Goal: Contribute content

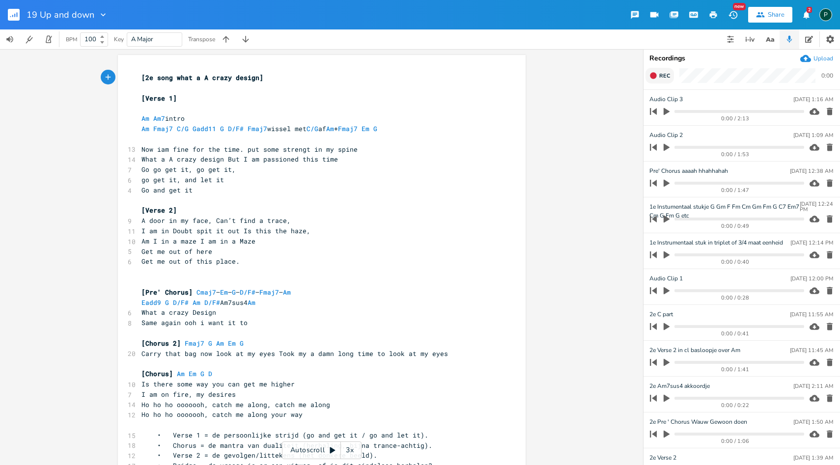
click at [657, 71] on button "Rec" at bounding box center [659, 76] width 28 height 16
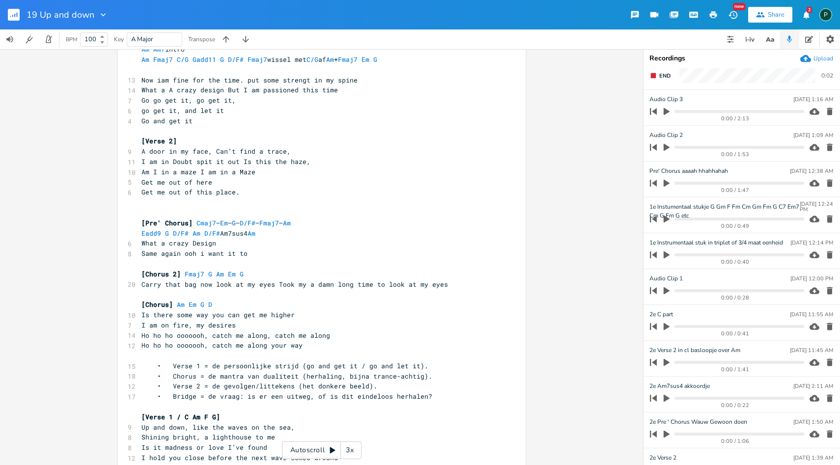
scroll to position [68, 0]
click at [659, 68] on button "End" at bounding box center [659, 76] width 29 height 16
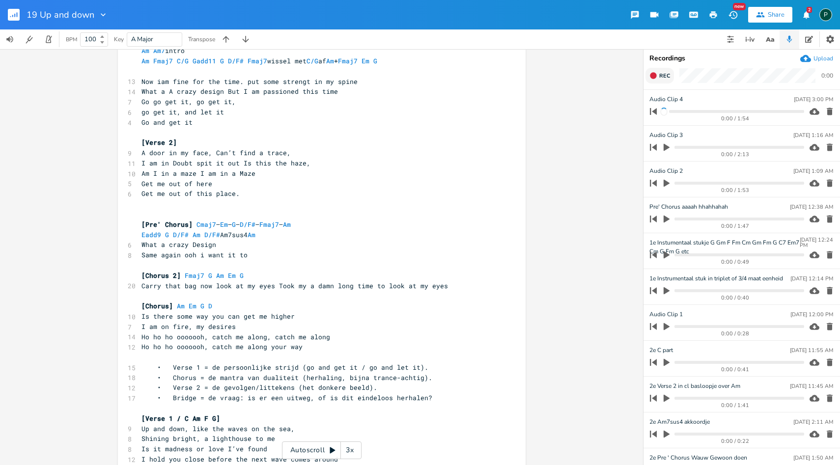
click at [657, 76] on button "Rec" at bounding box center [659, 76] width 28 height 16
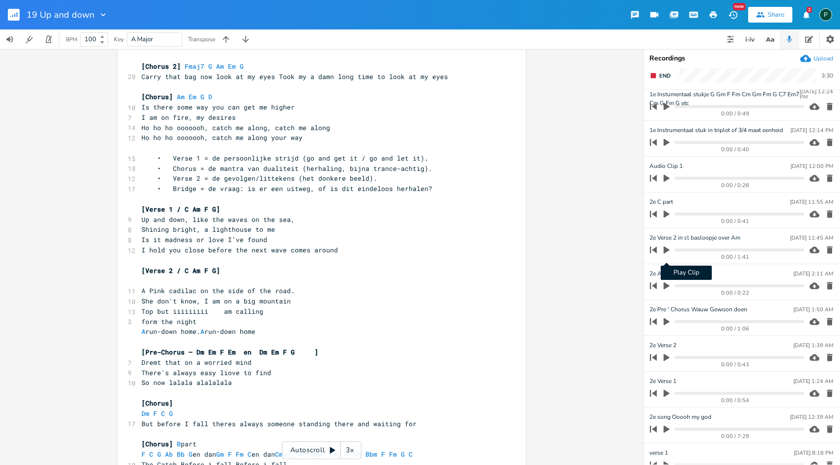
scroll to position [151, 0]
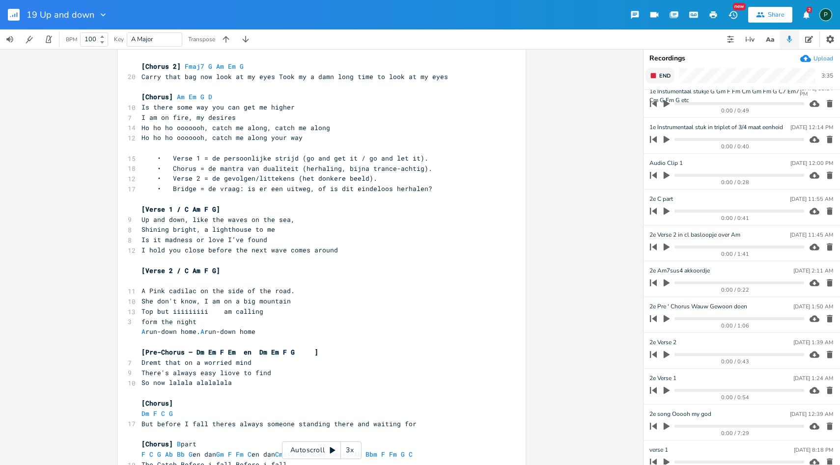
click at [657, 76] on button "End" at bounding box center [659, 76] width 29 height 16
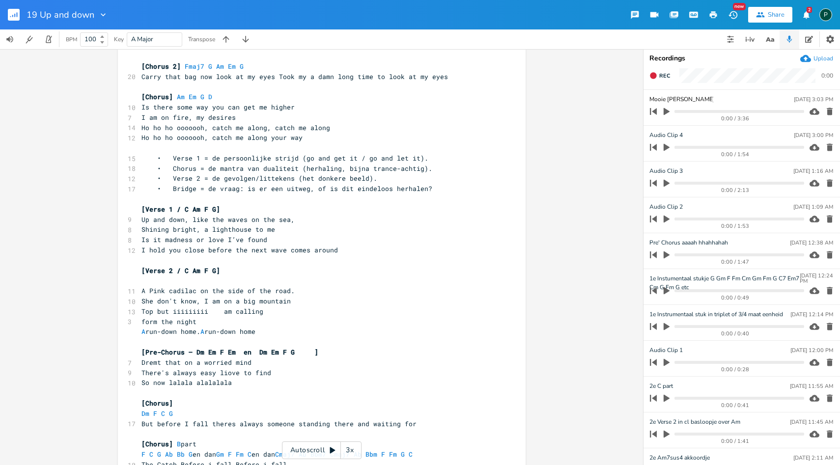
type input "Mooie [PERSON_NAME] uitpluizen"
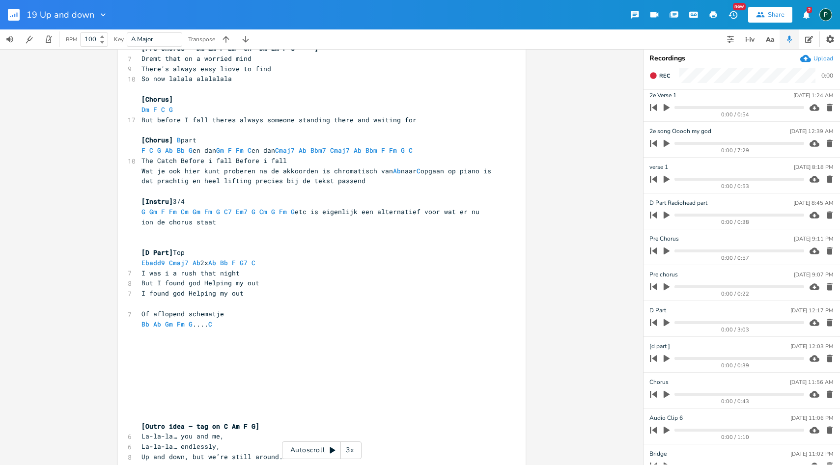
scroll to position [504, 0]
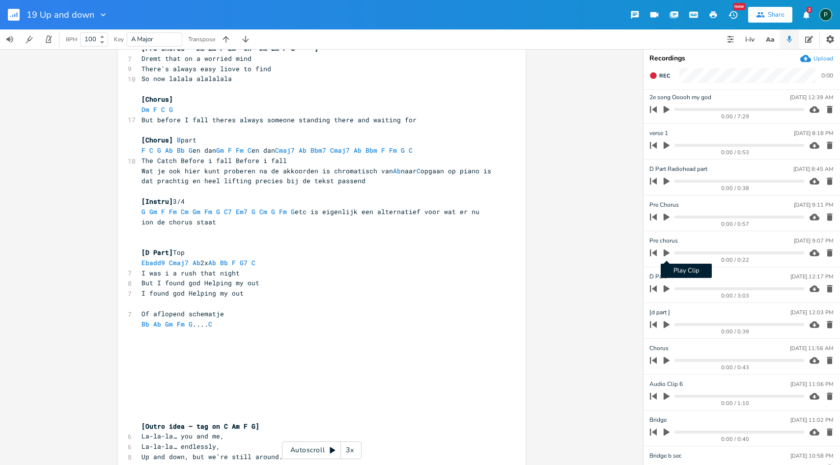
click at [666, 251] on icon "button" at bounding box center [666, 252] width 6 height 7
click at [666, 251] on icon "button" at bounding box center [666, 253] width 8 height 8
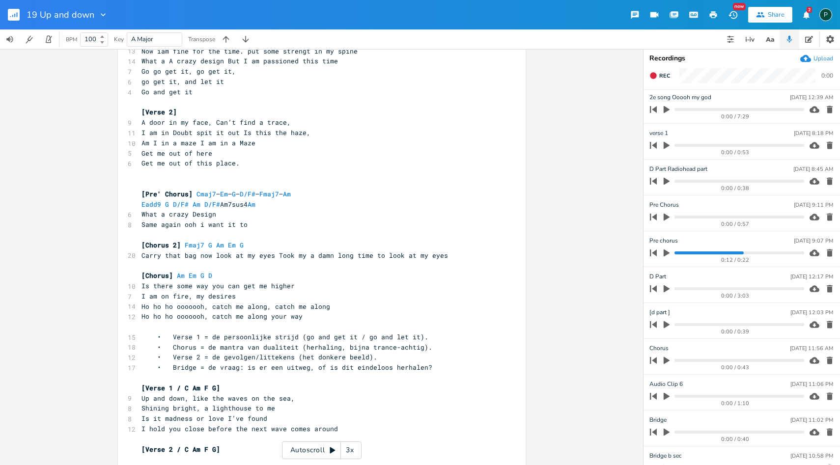
scroll to position [85, 0]
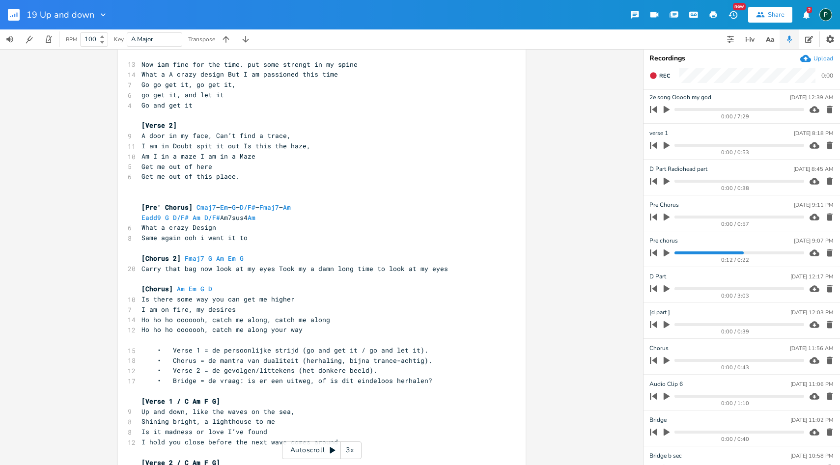
click at [676, 252] on progress at bounding box center [738, 252] width 129 height 3
click at [668, 253] on icon "button" at bounding box center [666, 252] width 6 height 7
click at [668, 253] on icon "button" at bounding box center [666, 252] width 6 height 6
click at [668, 253] on icon "button" at bounding box center [666, 252] width 6 height 7
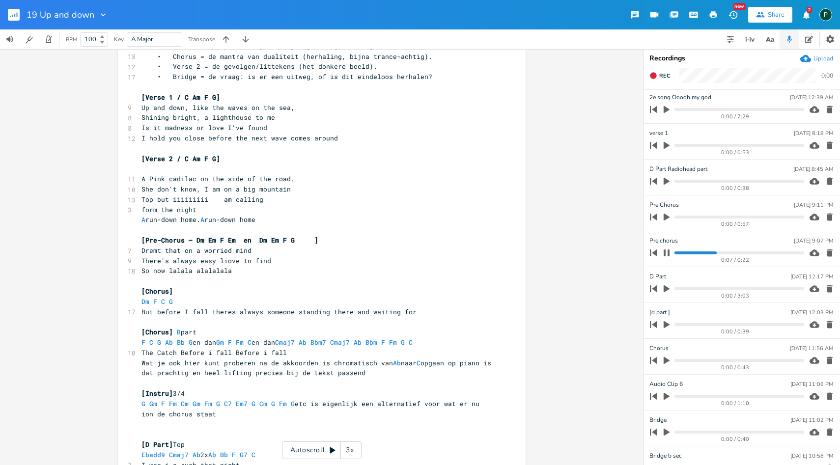
scroll to position [390, 0]
click at [668, 255] on icon "button" at bounding box center [666, 252] width 6 height 6
click at [666, 217] on icon "button" at bounding box center [666, 217] width 6 height 7
click at [666, 217] on icon "button" at bounding box center [666, 217] width 8 height 8
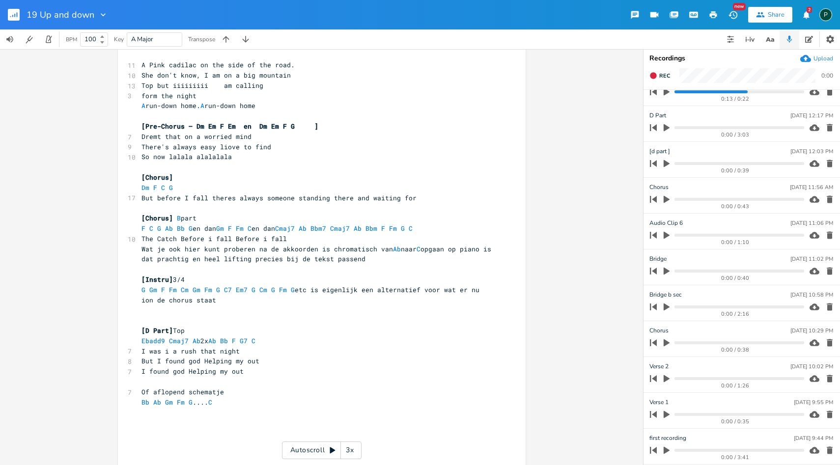
scroll to position [502, 0]
type textarea "[D Part] Top Ebadd9 Cmaj7 Ab 2x Ab Bb F G7 C I was i a rush that night But I fo…"
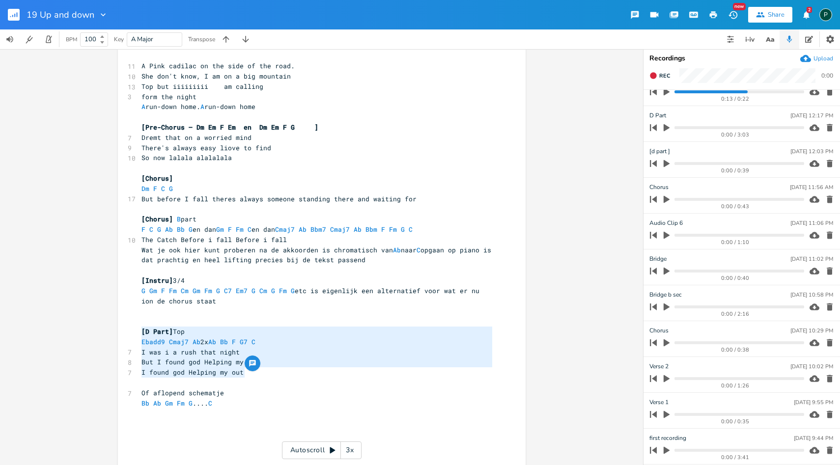
drag, startPoint x: 250, startPoint y: 373, endPoint x: 122, endPoint y: 329, distance: 135.4
click at [122, 329] on div "[D Part] Top Ebadd9 Cmaj7 Ab 2x Ab Bb F G7 C I was i a rush that night But I fo…" at bounding box center [322, 59] width 408 height 1012
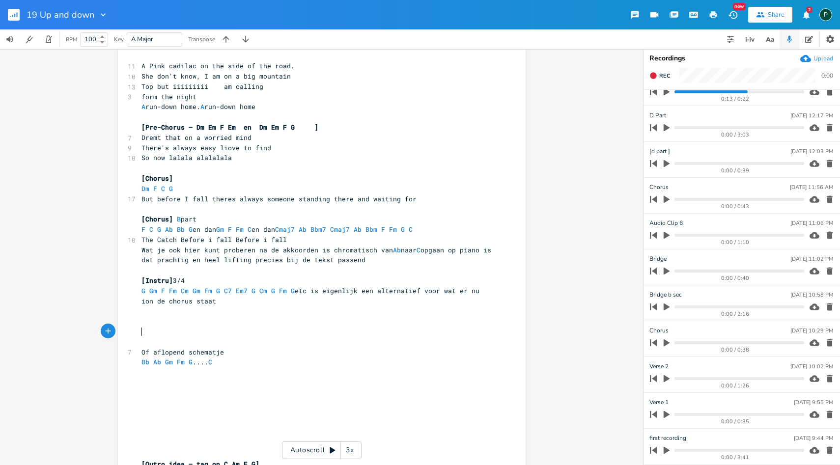
click at [245, 158] on pre "So now lalala alalalala" at bounding box center [316, 158] width 354 height 10
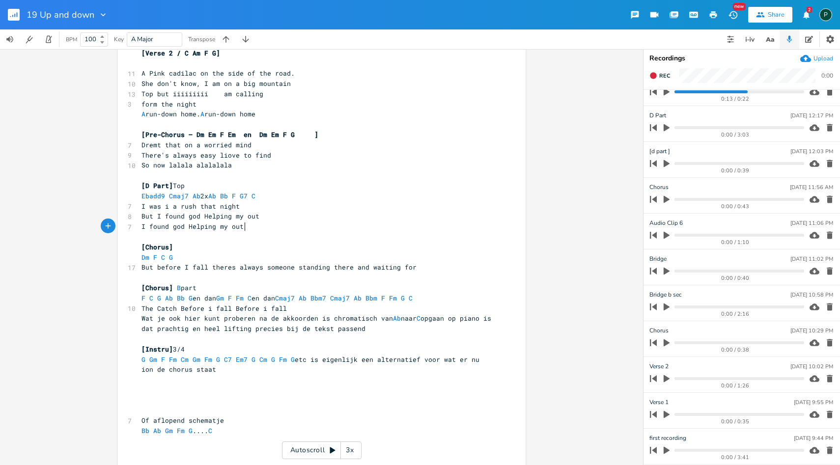
scroll to position [497, 0]
